Goal: Information Seeking & Learning: Learn about a topic

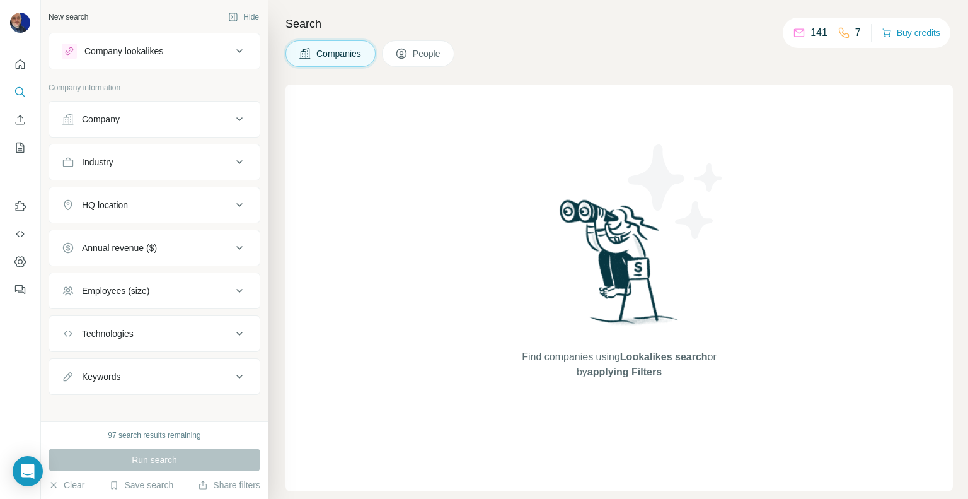
click at [426, 55] on span "People" at bounding box center [427, 53] width 29 height 13
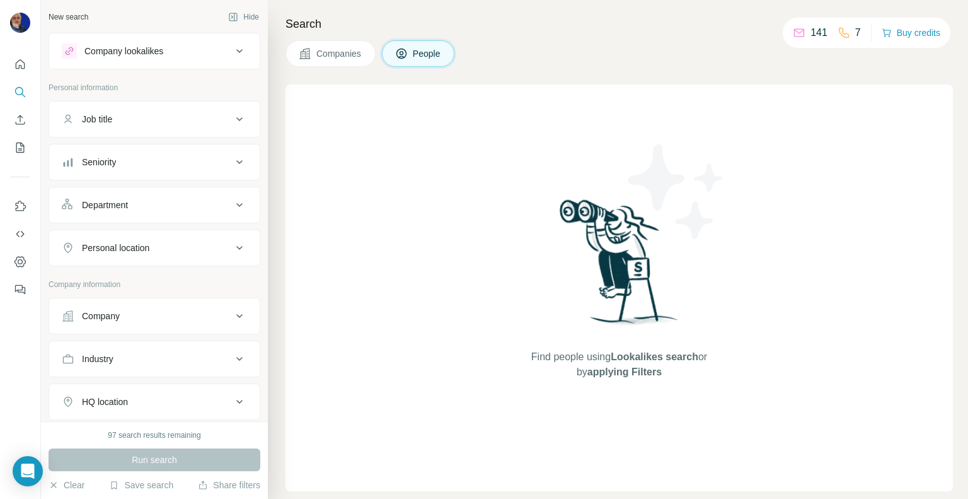
click at [426, 55] on span "People" at bounding box center [427, 53] width 29 height 13
click at [92, 9] on div "New search Hide" at bounding box center [155, 17] width 212 height 19
click at [419, 55] on span "People" at bounding box center [427, 53] width 29 height 13
click at [232, 50] on icon at bounding box center [239, 50] width 15 height 15
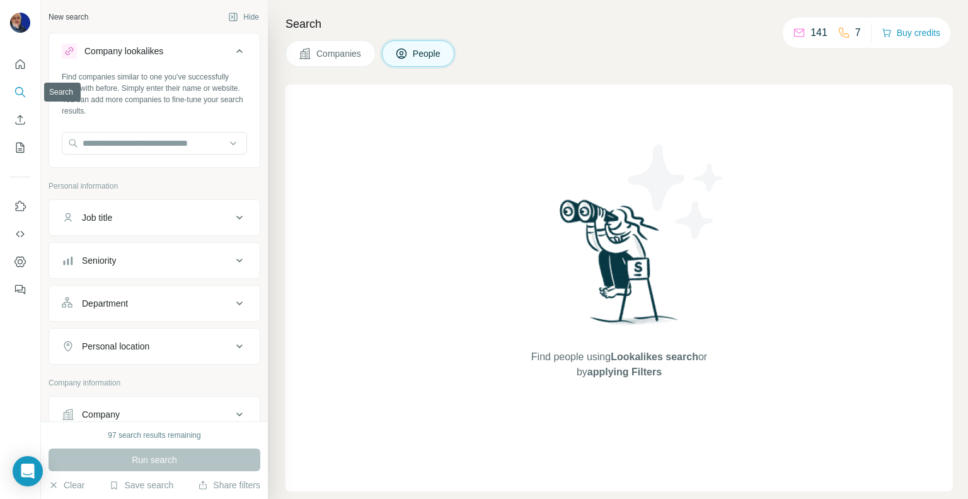
click at [18, 89] on icon "Search" at bounding box center [20, 92] width 13 height 13
click at [194, 134] on input "text" at bounding box center [154, 143] width 185 height 23
click at [138, 65] on button "Company lookalikes" at bounding box center [154, 53] width 211 height 35
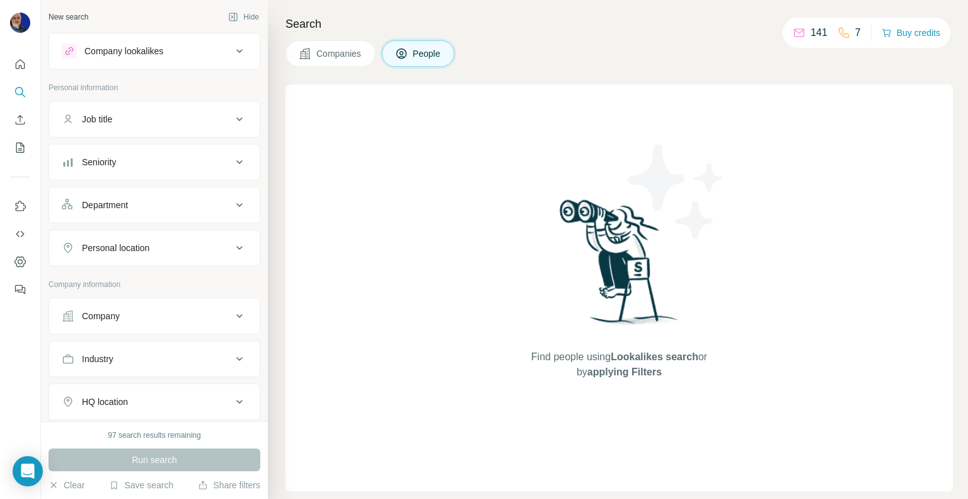
click at [336, 57] on span "Companies" at bounding box center [339, 53] width 46 height 13
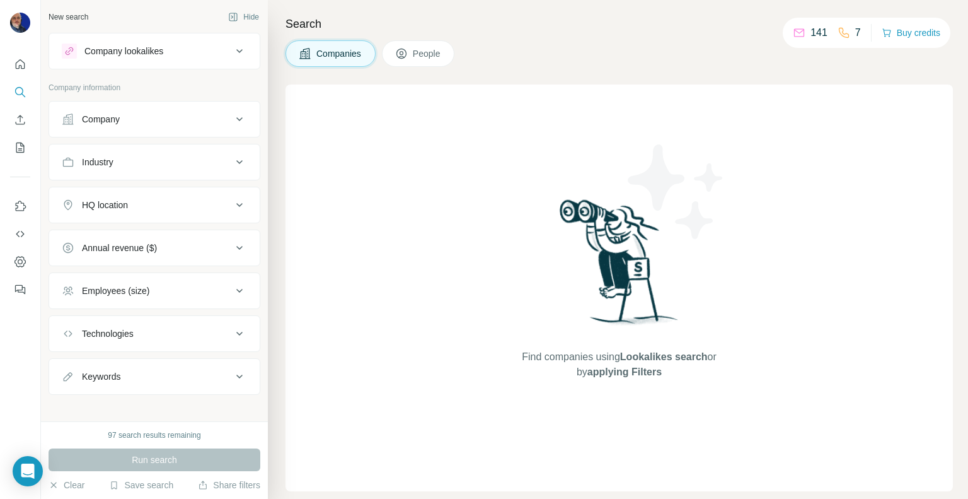
click at [431, 55] on span "People" at bounding box center [427, 53] width 29 height 13
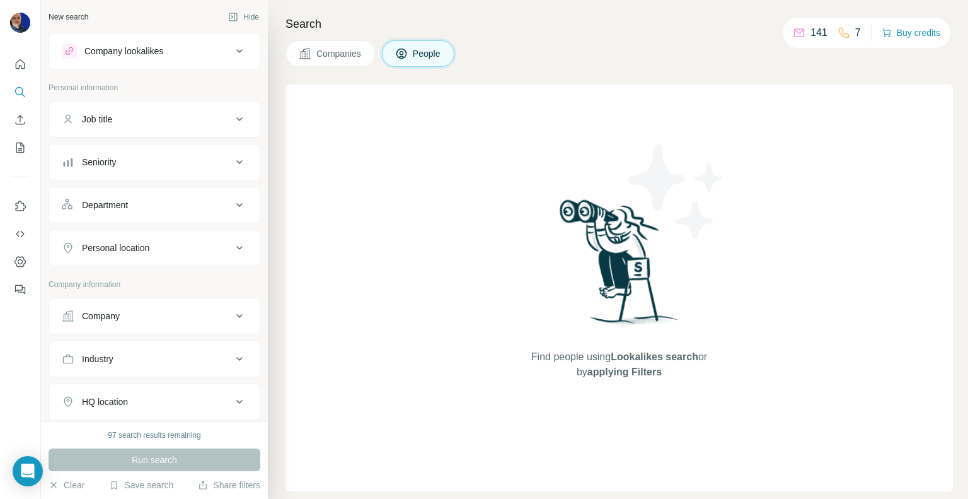
click at [83, 20] on div "New search" at bounding box center [69, 16] width 40 height 11
click at [349, 48] on span "Companies" at bounding box center [339, 53] width 46 height 13
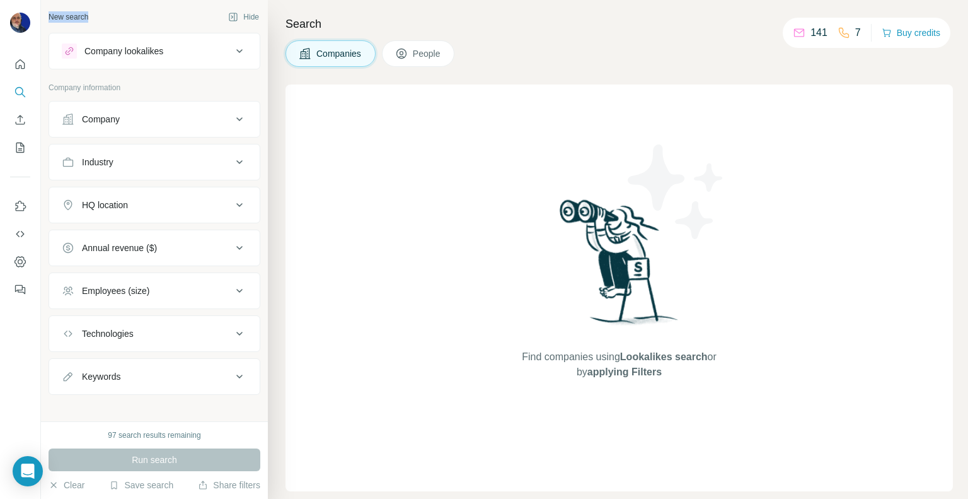
click at [132, 116] on div "Company" at bounding box center [147, 119] width 170 height 13
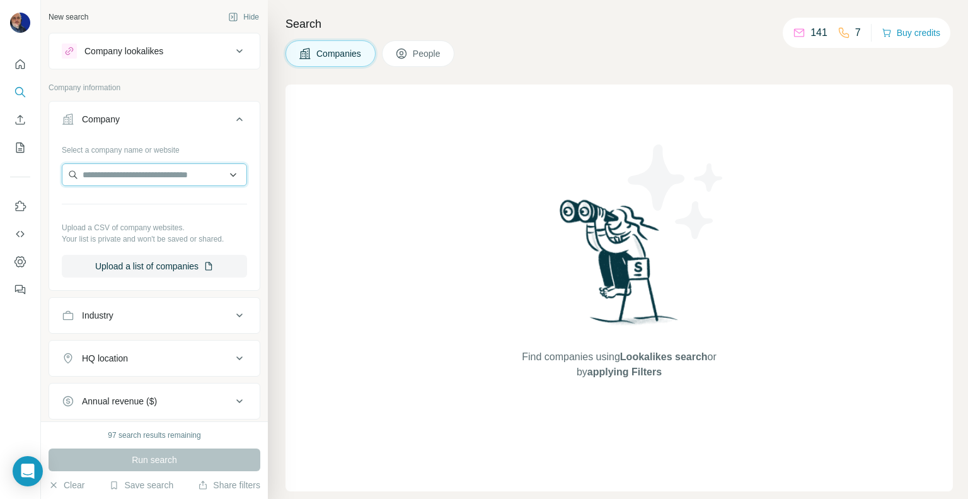
click at [114, 174] on input "text" at bounding box center [154, 174] width 185 height 23
drag, startPoint x: 114, startPoint y: 174, endPoint x: 89, endPoint y: 202, distance: 37.5
click at [80, 203] on div "Type to search" at bounding box center [150, 203] width 170 height 25
click at [156, 167] on input "text" at bounding box center [154, 174] width 185 height 23
paste input "**********"
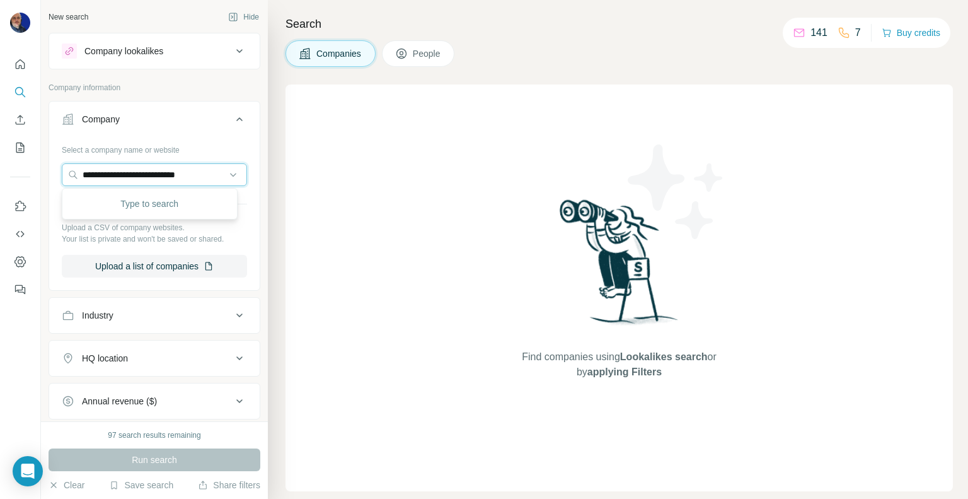
scroll to position [0, 4]
type input "**********"
